Goal: Task Accomplishment & Management: Manage account settings

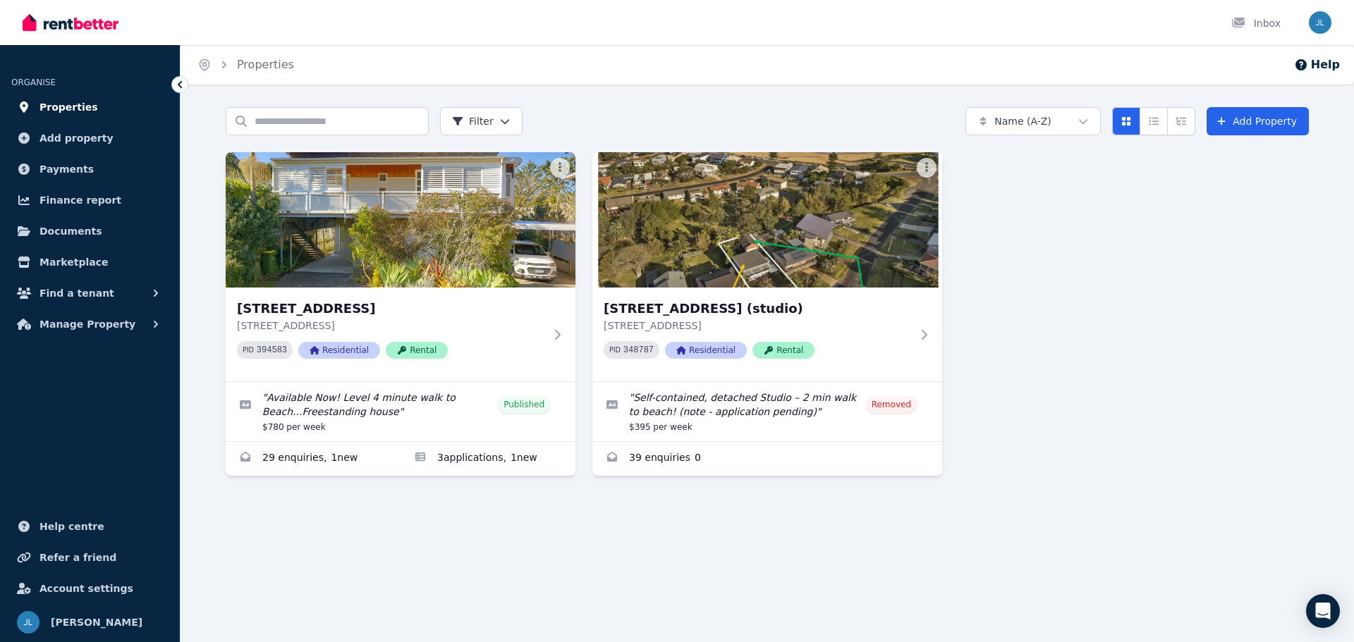
click at [78, 107] on span "Properties" at bounding box center [68, 107] width 59 height 17
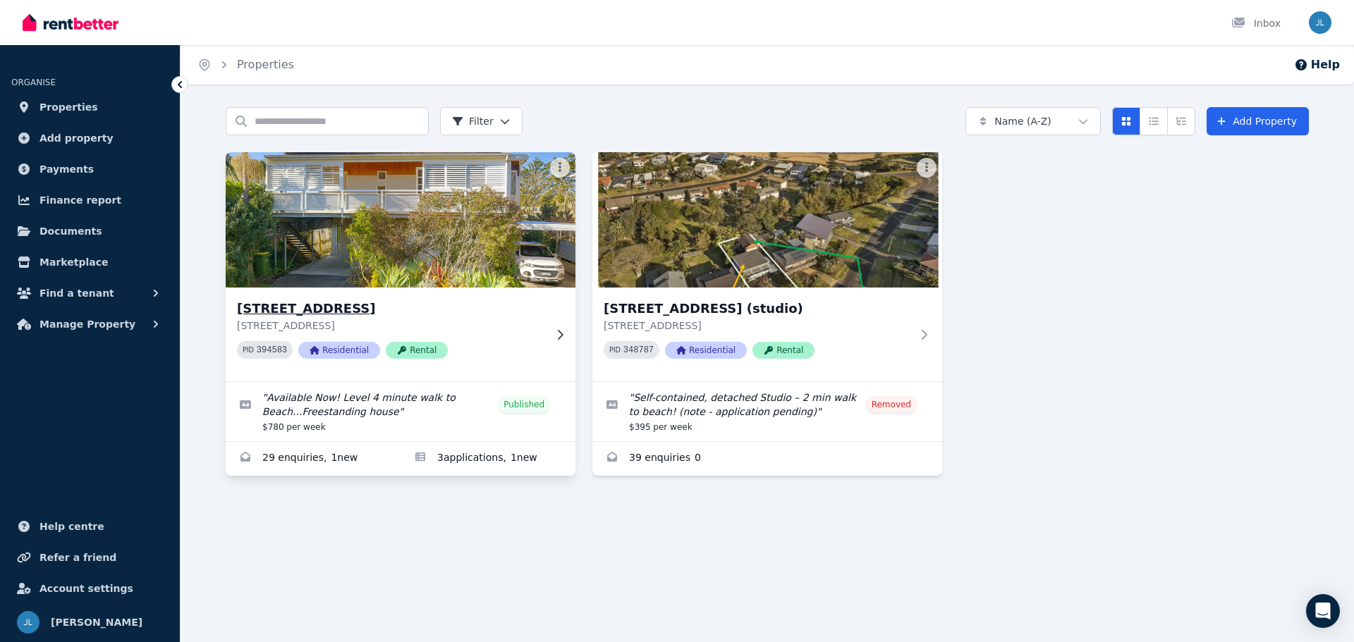
click at [401, 240] on img at bounding box center [400, 220] width 367 height 142
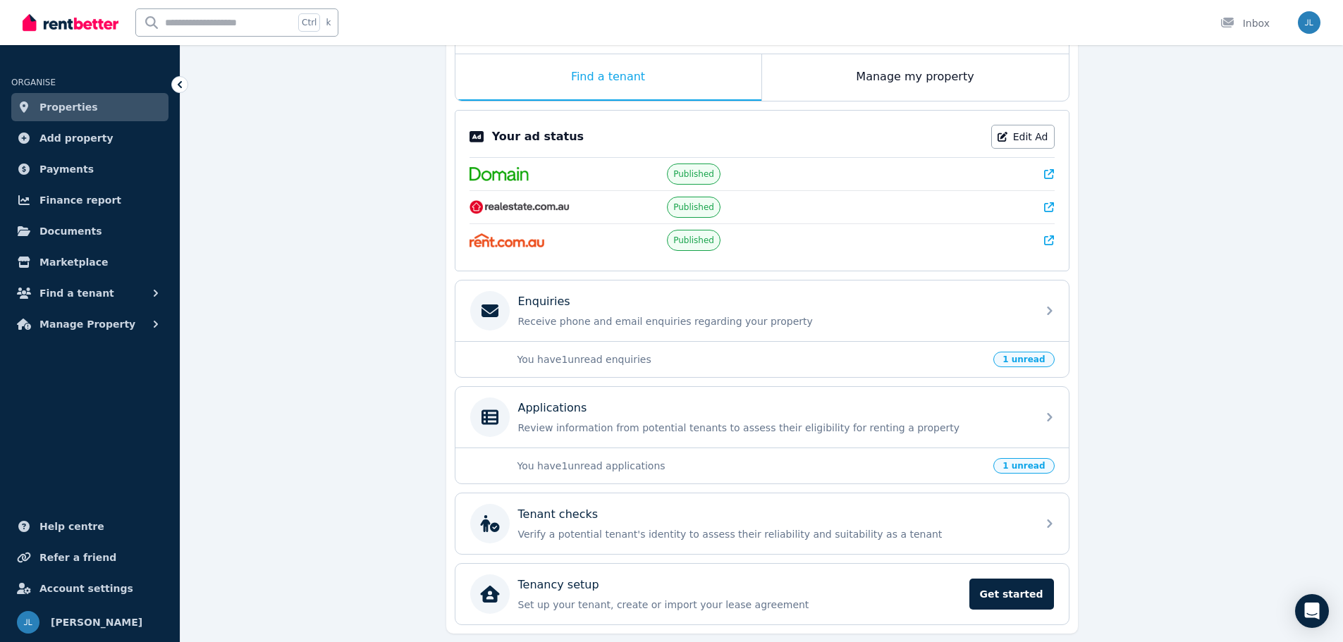
scroll to position [270, 0]
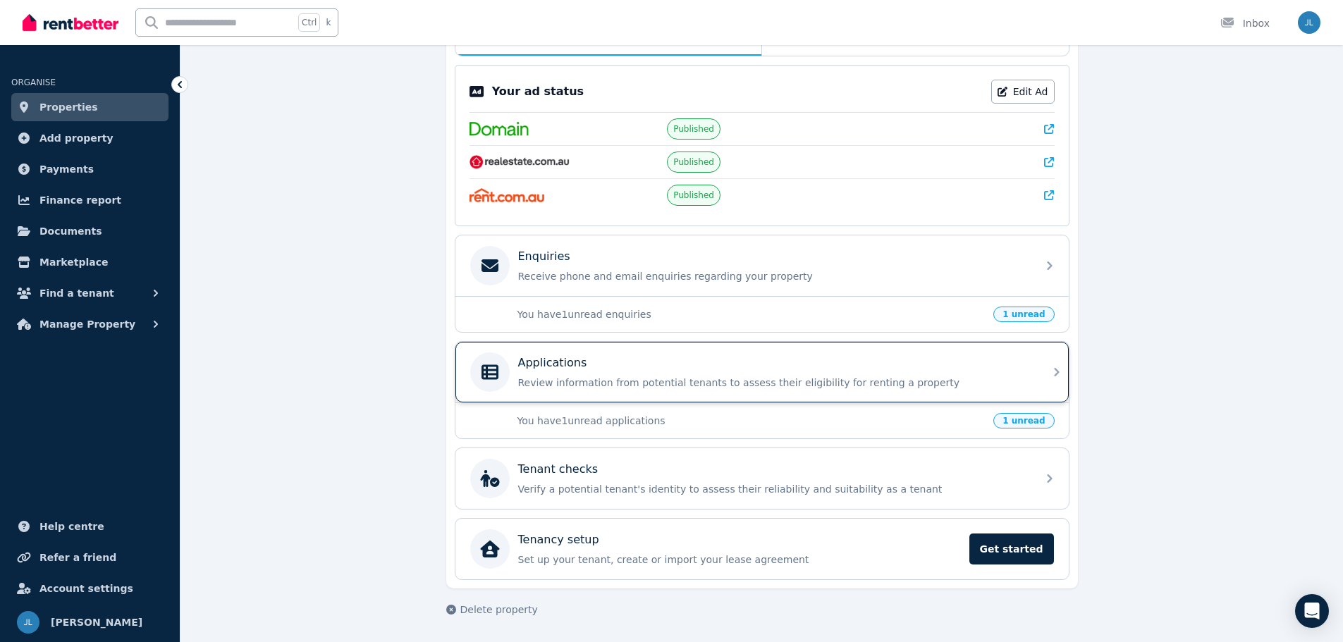
click at [568, 360] on p "Applications" at bounding box center [552, 363] width 69 height 17
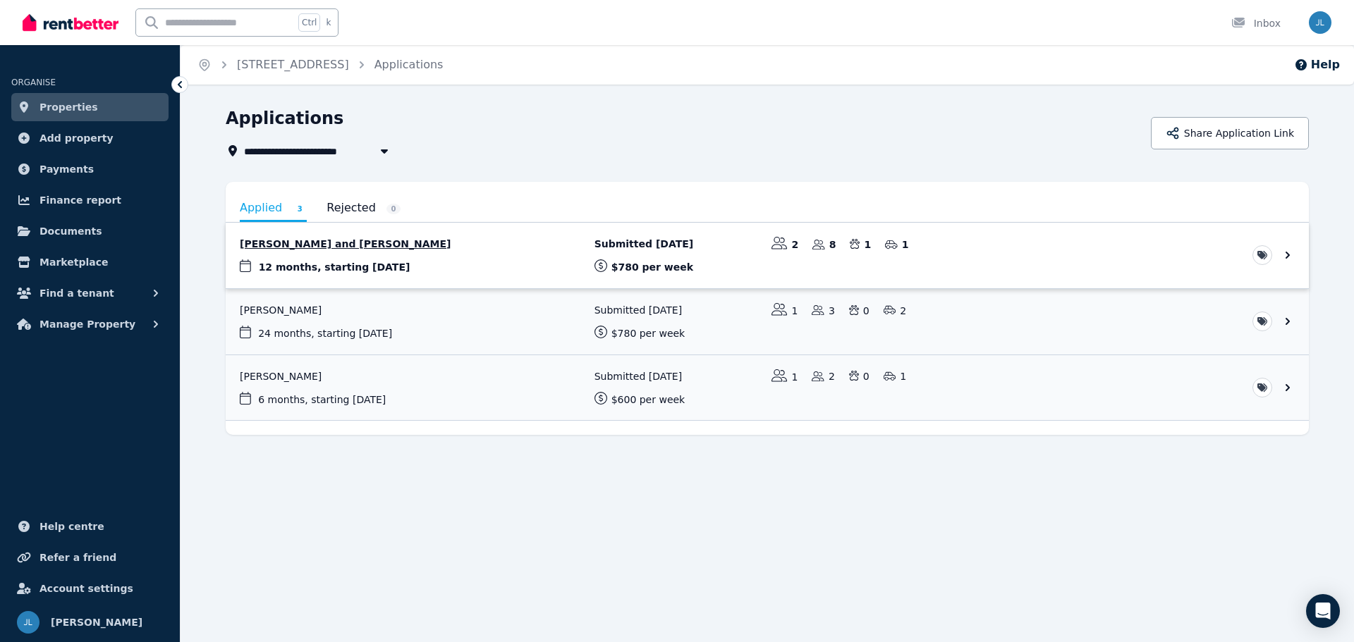
click at [367, 241] on link "View application: Gabrielle Shepherd and Sean Towney" at bounding box center [767, 256] width 1083 height 66
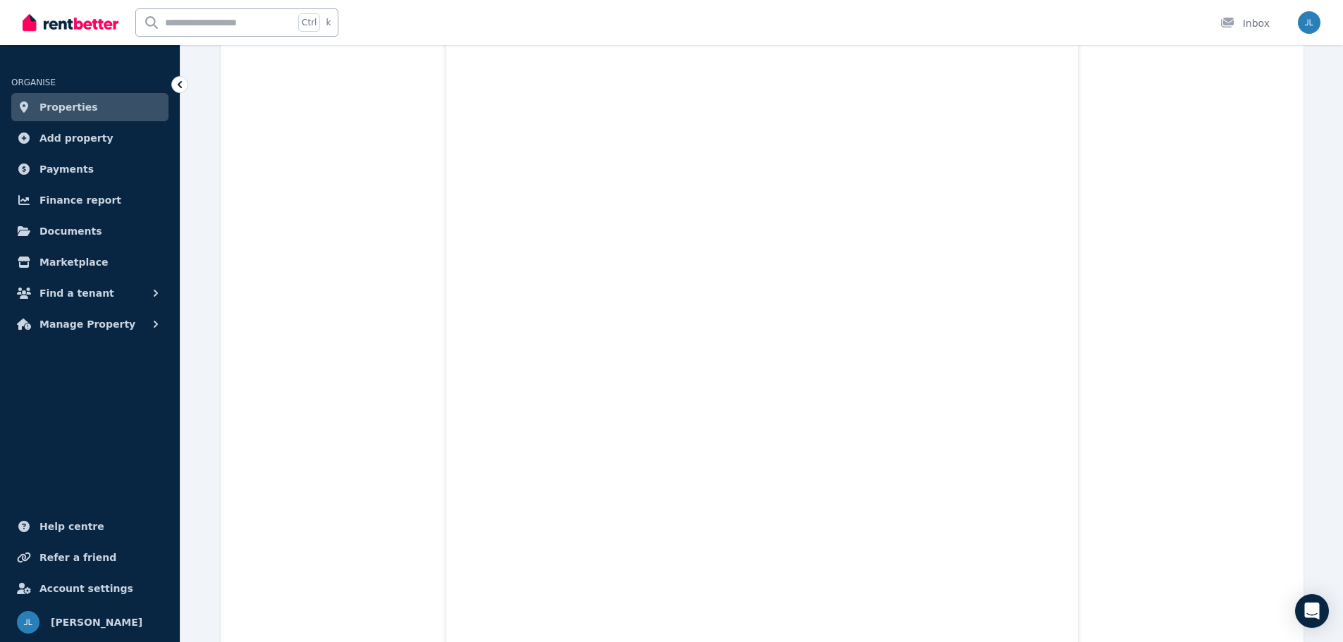
scroll to position [10223, 0]
click at [1243, 20] on div at bounding box center [1231, 23] width 23 height 14
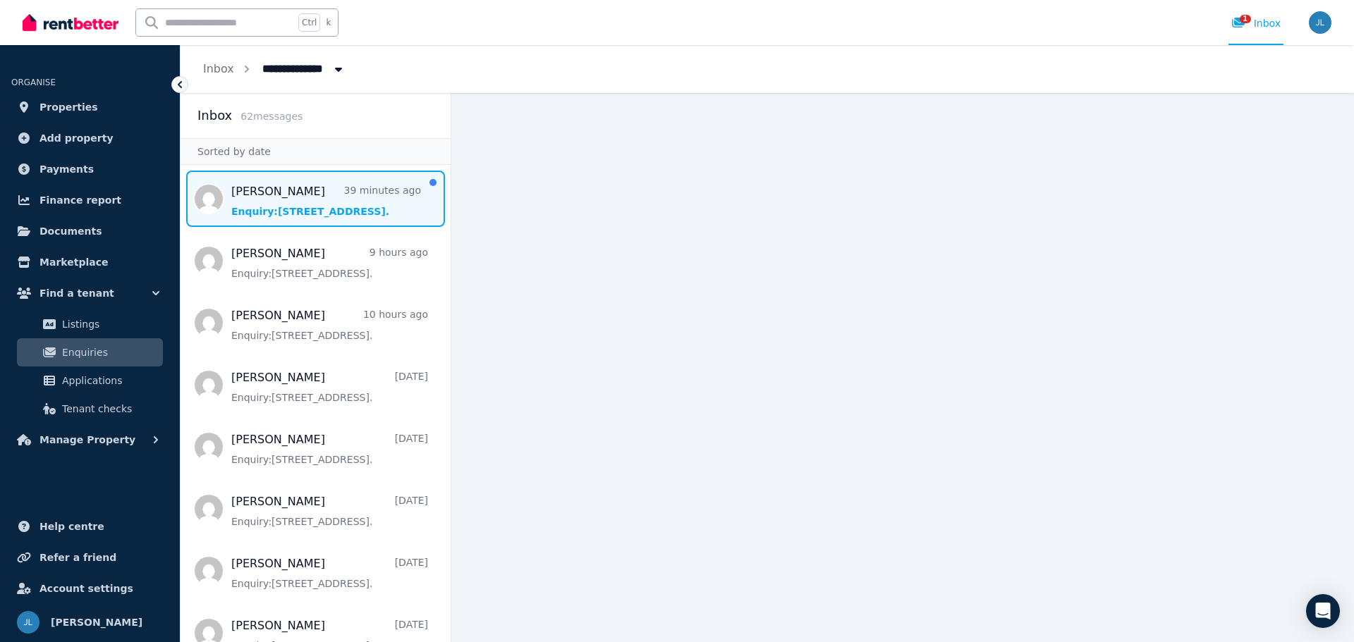
click at [307, 193] on span "Message list" at bounding box center [315, 199] width 270 height 56
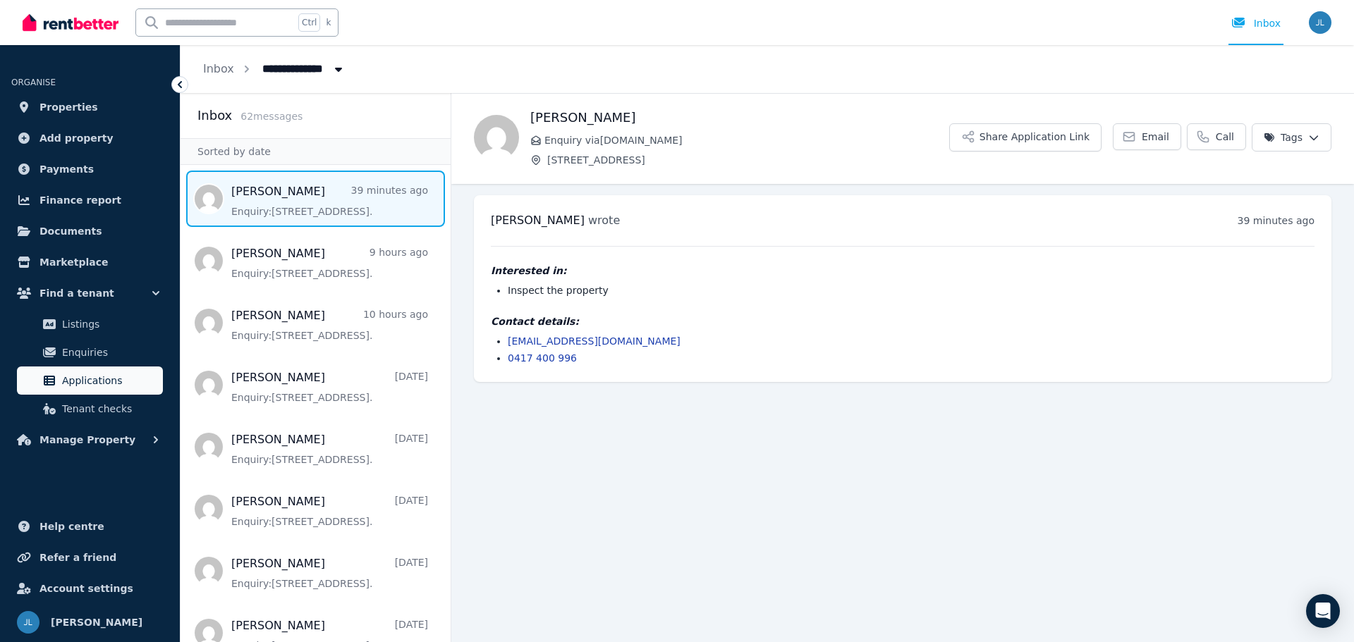
drag, startPoint x: 104, startPoint y: 376, endPoint x: 130, endPoint y: 375, distance: 26.8
click at [104, 376] on span "Applications" at bounding box center [109, 380] width 95 height 17
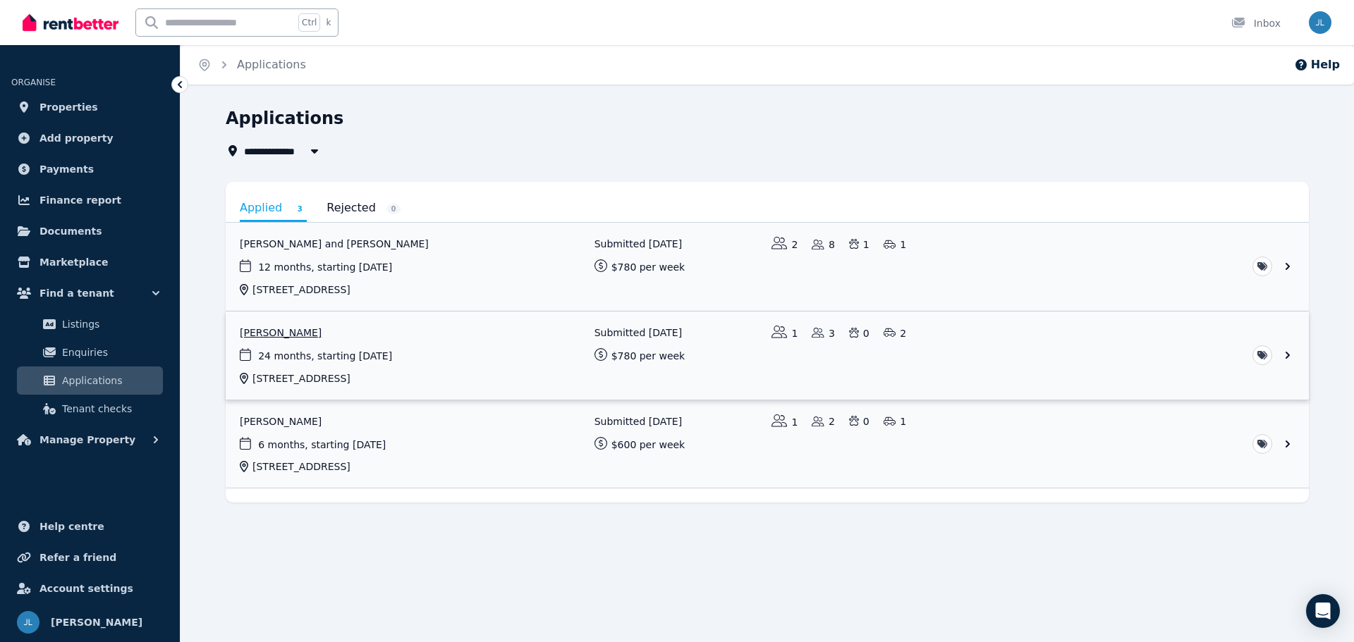
click at [283, 331] on link "View application: Justin Baird" at bounding box center [767, 356] width 1083 height 88
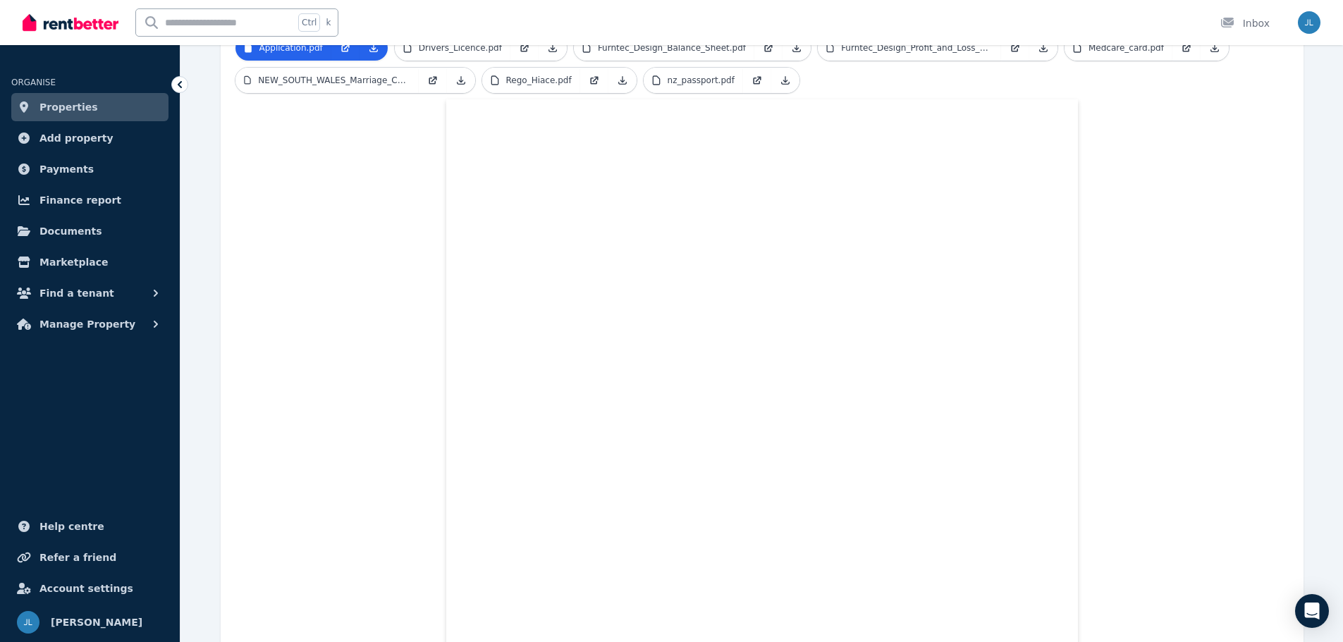
scroll to position [233, 0]
